Goal: Task Accomplishment & Management: Use online tool/utility

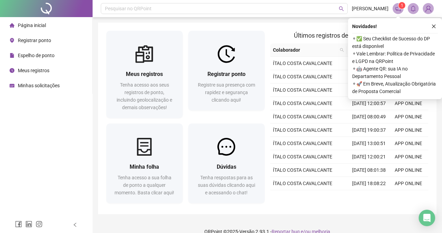
click at [435, 26] on icon "close" at bounding box center [433, 26] width 5 height 5
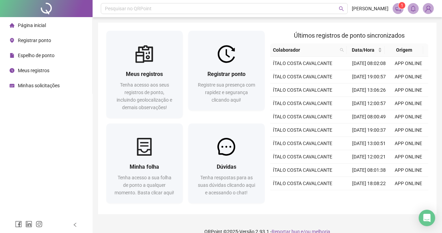
click at [32, 50] on div "Espelho de ponto" at bounding box center [32, 56] width 45 height 14
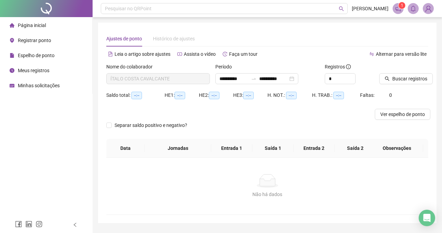
type input "**********"
click at [396, 78] on span "Buscar registros" at bounding box center [409, 79] width 35 height 8
